Goal: Find specific page/section: Find specific page/section

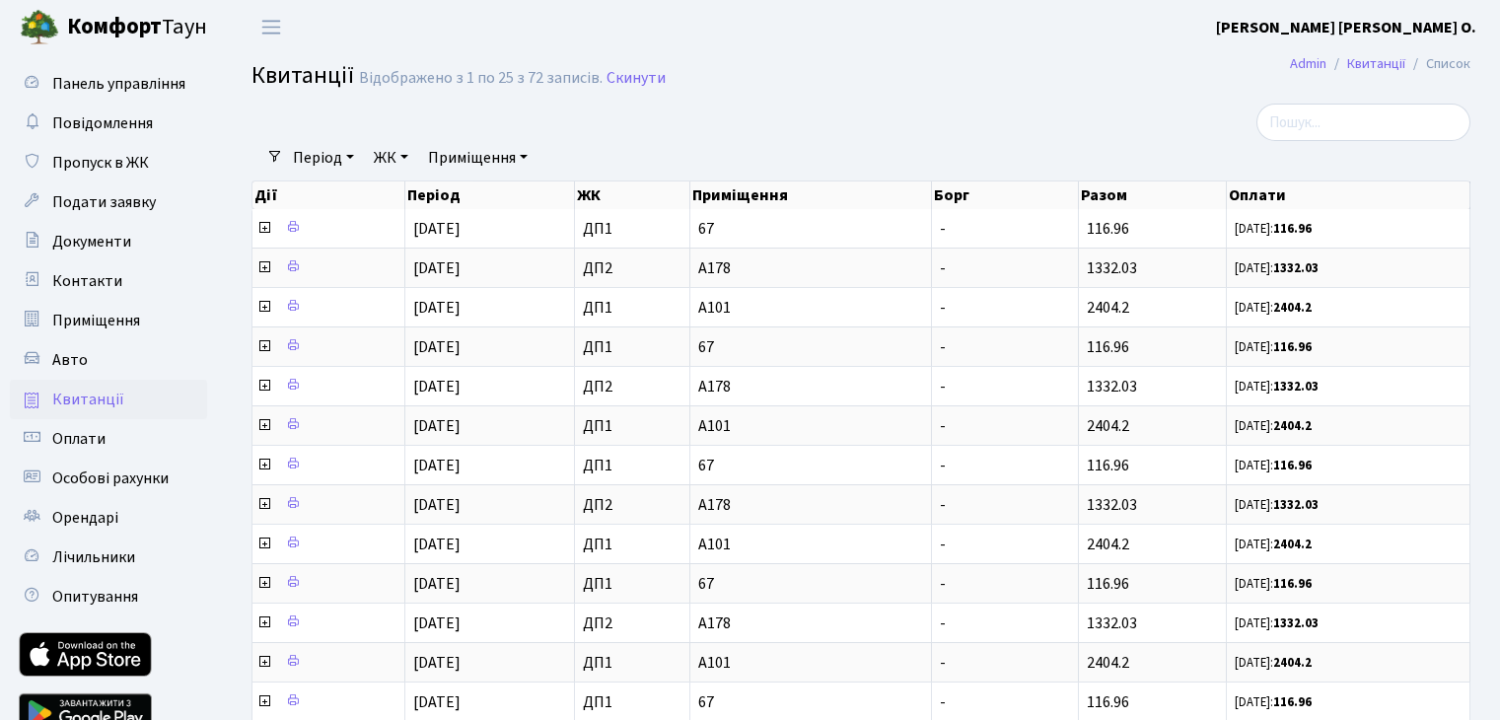
select select "25"
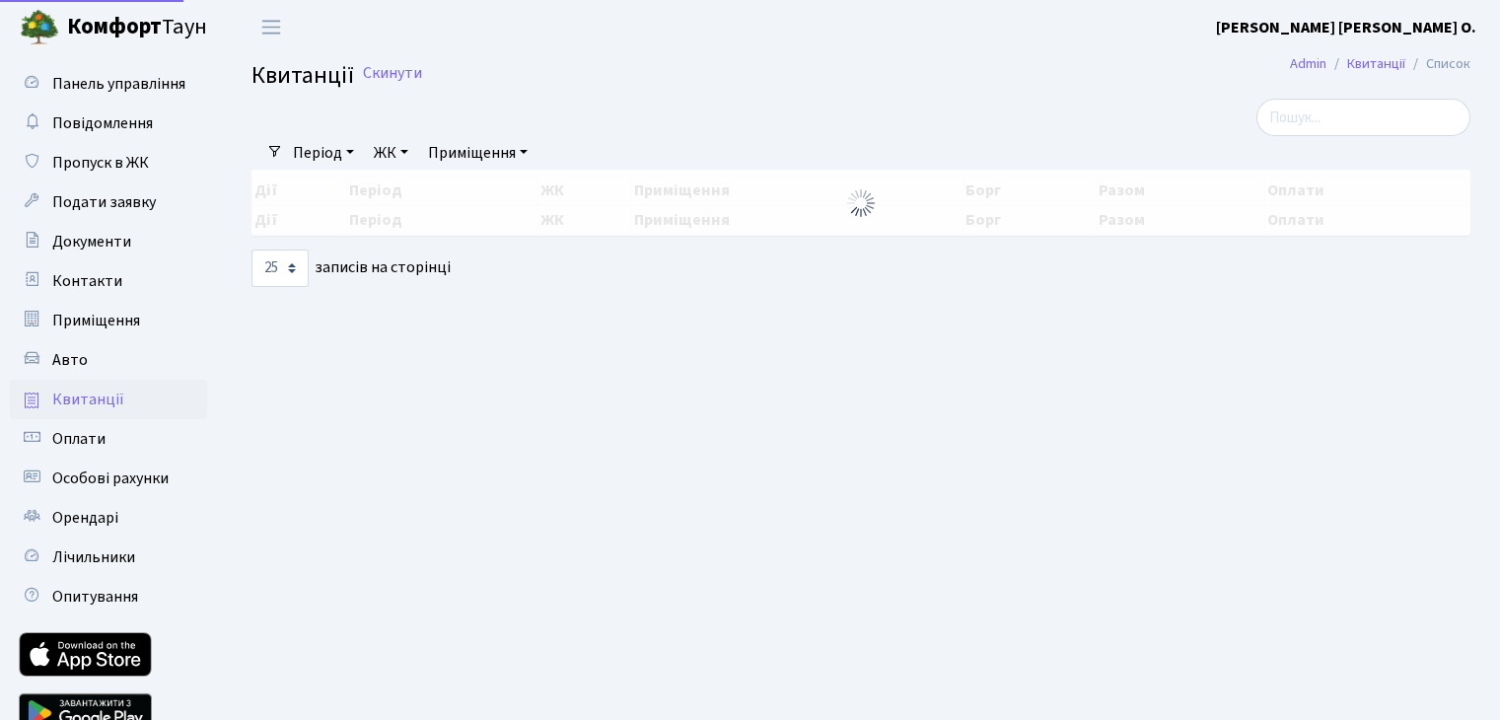
select select "25"
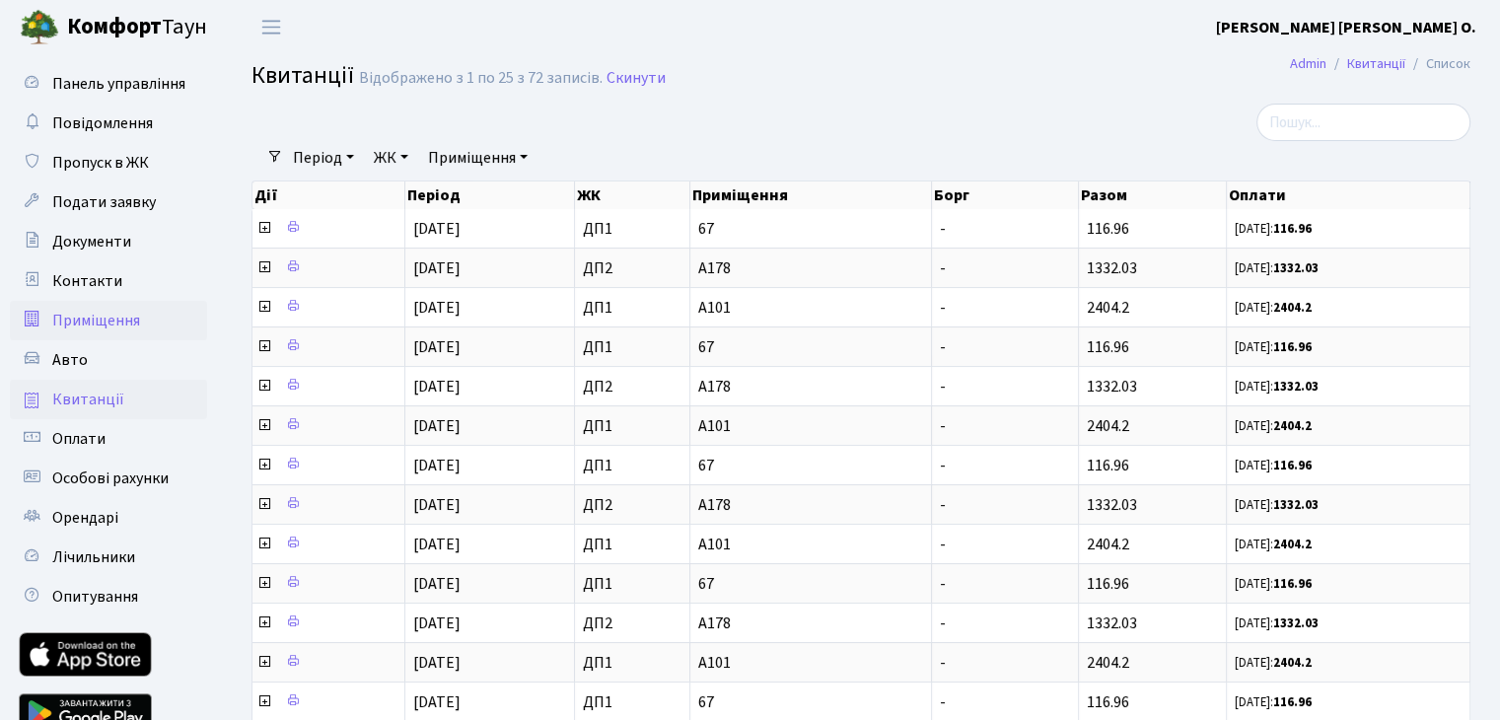
click at [119, 322] on span "Приміщення" at bounding box center [96, 321] width 88 height 22
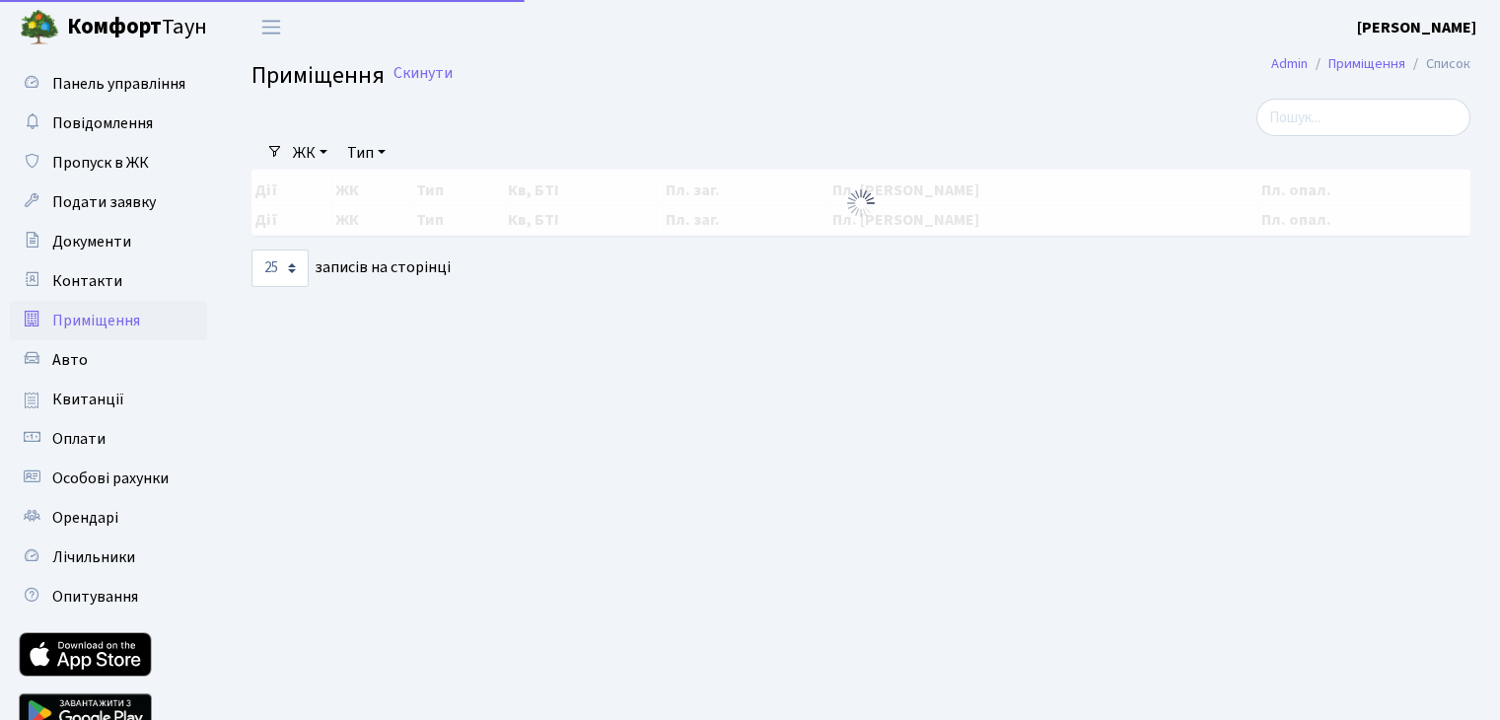
select select "25"
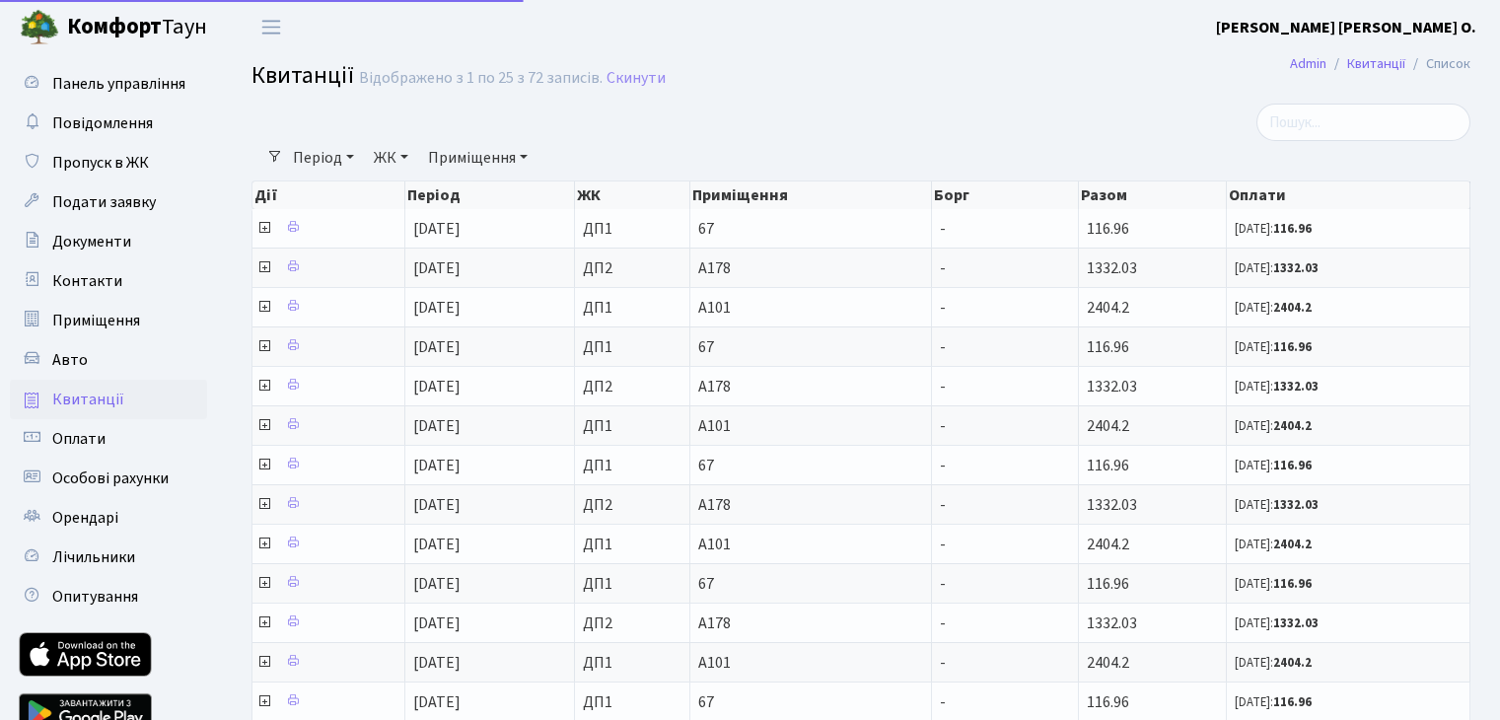
select select "25"
